Goal: Task Accomplishment & Management: Manage account settings

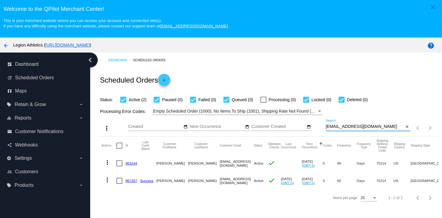
click at [343, 129] on input "madelinepark23@gmail.com" at bounding box center [364, 126] width 78 height 5
paste input "rarenutritioncoaching"
type input "rarenutritioncoaching@gmail.com"
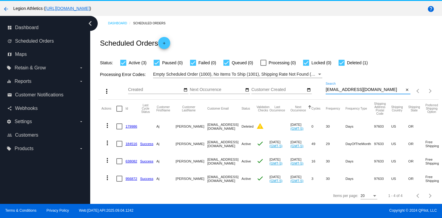
scroll to position [38, 0]
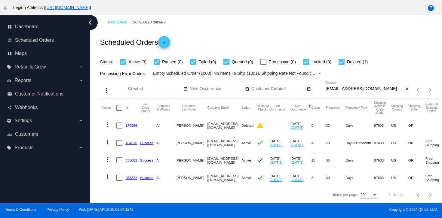
click at [129, 178] on link "956872" at bounding box center [131, 178] width 12 height 4
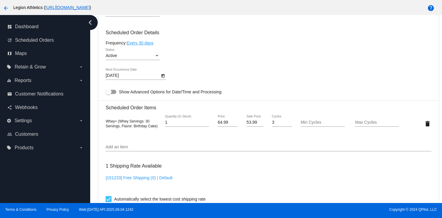
scroll to position [341, 0]
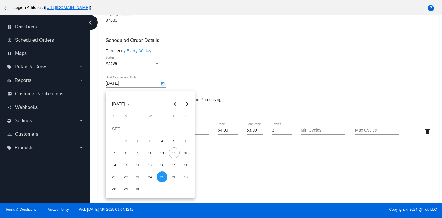
click at [157, 85] on body "close Welcome to the QPilot Merchant Center! This is your merchant website wher…" at bounding box center [221, 109] width 442 height 218
click at [111, 194] on div "28" at bounding box center [113, 189] width 11 height 11
type input "[DATE]"
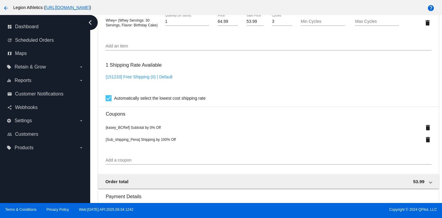
scroll to position [594, 0]
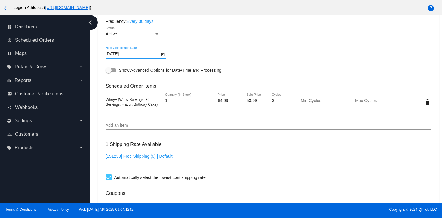
scroll to position [270, 0]
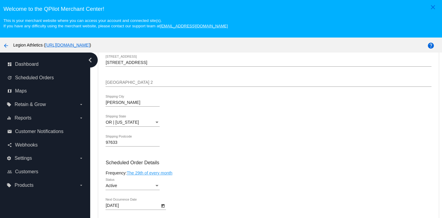
scroll to position [270, 0]
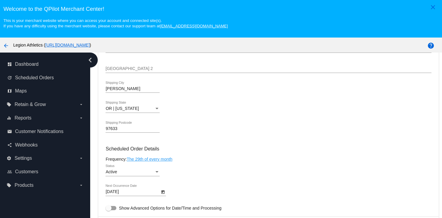
click at [145, 194] on div "[DATE] Next Occurrence Date" at bounding box center [132, 191] width 54 height 12
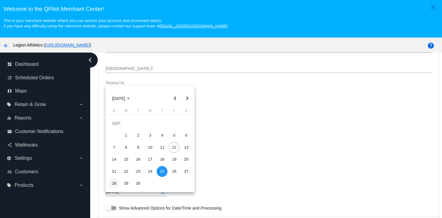
click at [112, 185] on div "28" at bounding box center [113, 183] width 11 height 11
type input "[DATE]"
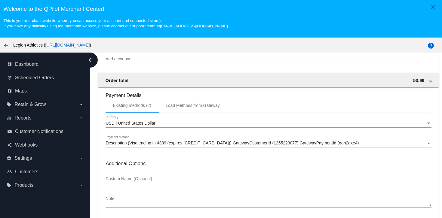
scroll to position [38, 0]
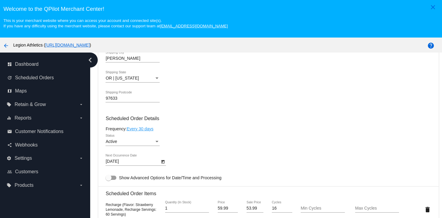
scroll to position [292, 0]
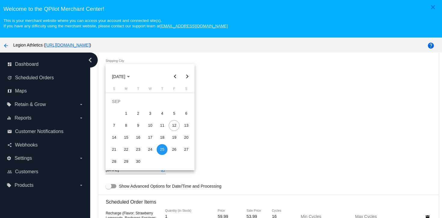
click at [149, 175] on body "close Welcome to the [GEOGRAPHIC_DATA]! This is your merchant website where you…" at bounding box center [221, 109] width 442 height 218
click at [116, 161] on div "28" at bounding box center [113, 161] width 11 height 11
type input "[DATE]"
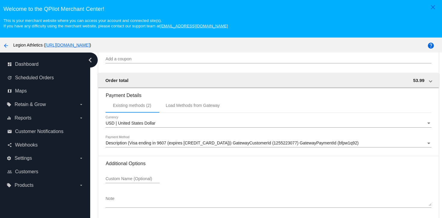
scroll to position [38, 0]
